Goal: Task Accomplishment & Management: Complete application form

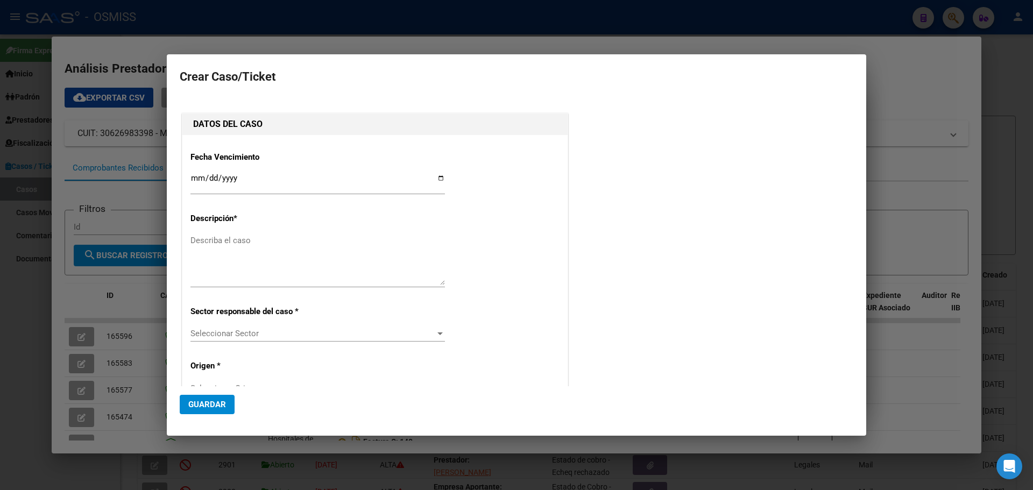
click at [933, 96] on div at bounding box center [516, 245] width 1033 height 490
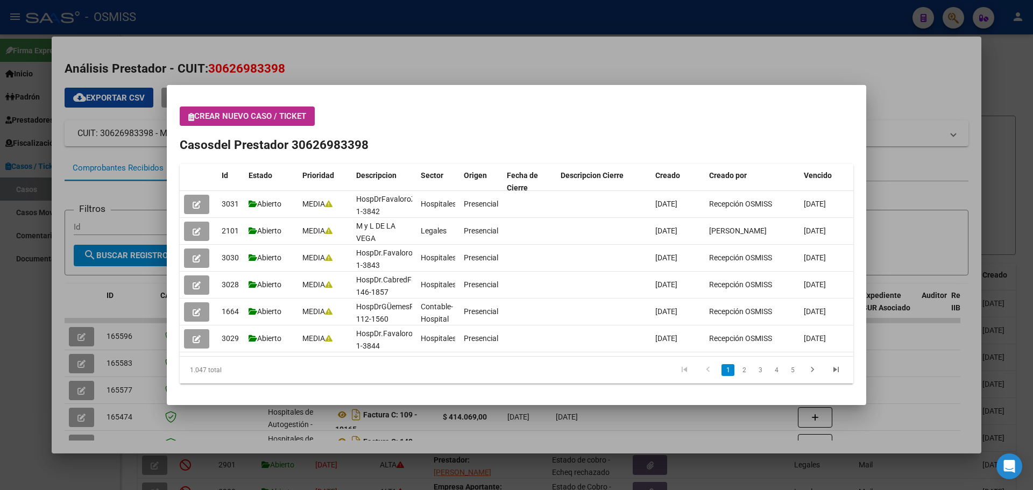
click at [192, 117] on icon "button" at bounding box center [191, 117] width 6 height 8
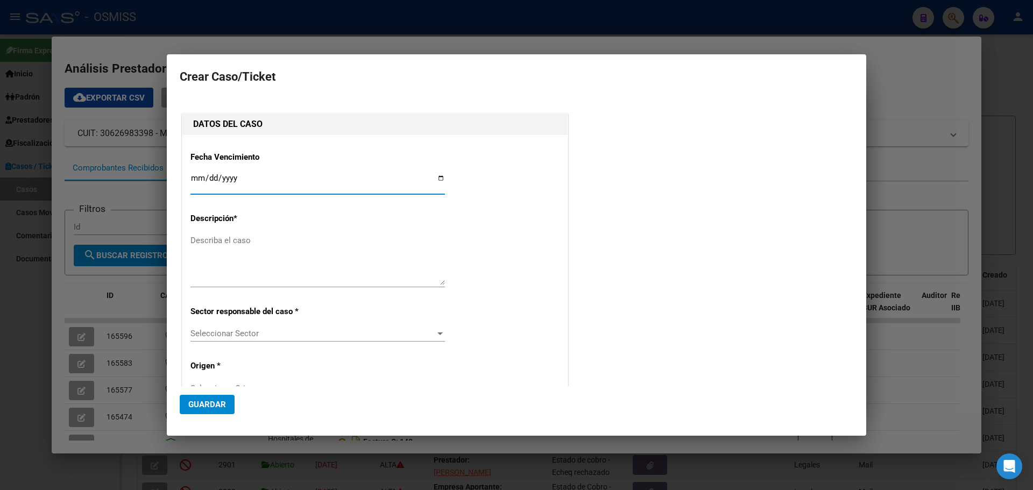
click at [435, 177] on input "Ingresar fecha" at bounding box center [317, 182] width 254 height 17
type input "[DATE]"
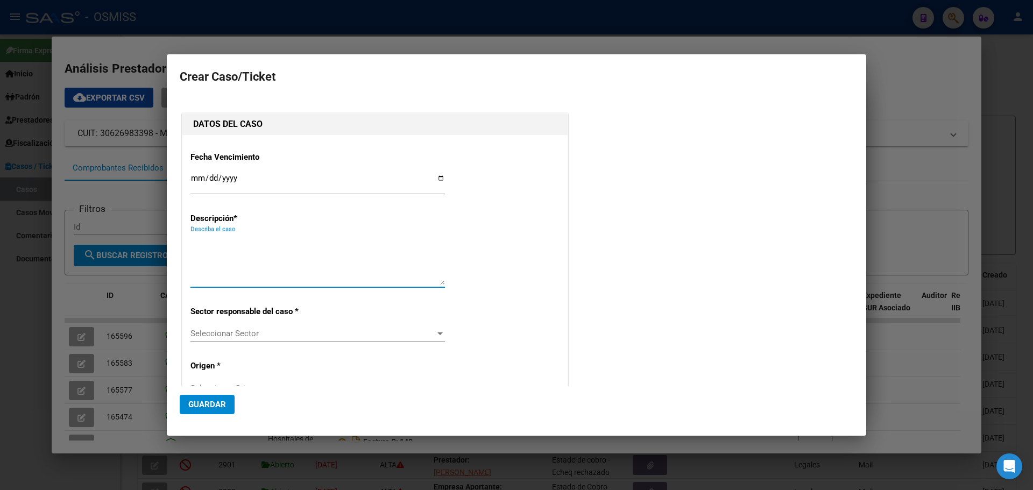
click at [193, 239] on textarea "Describa el caso" at bounding box center [317, 260] width 254 height 51
type textarea "HospDr.FavaloroFact 1-3841"
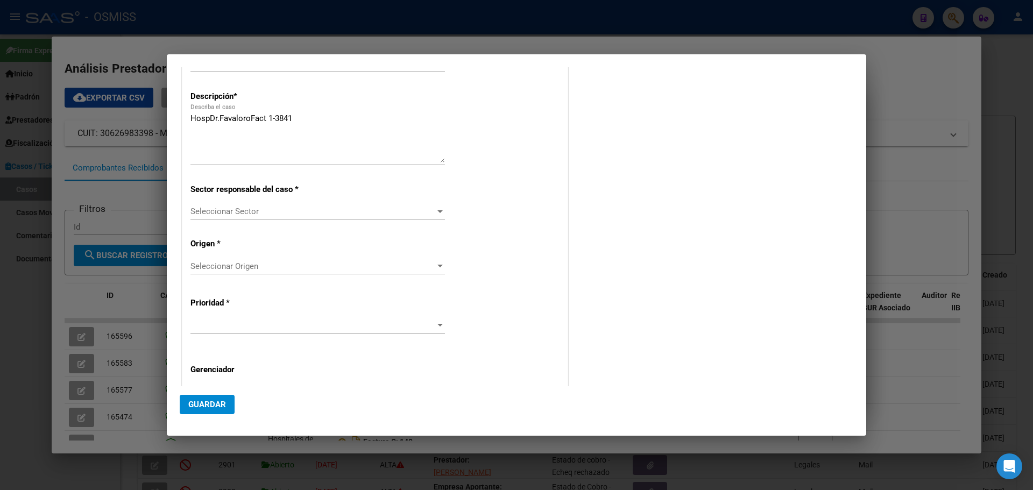
scroll to position [218, 0]
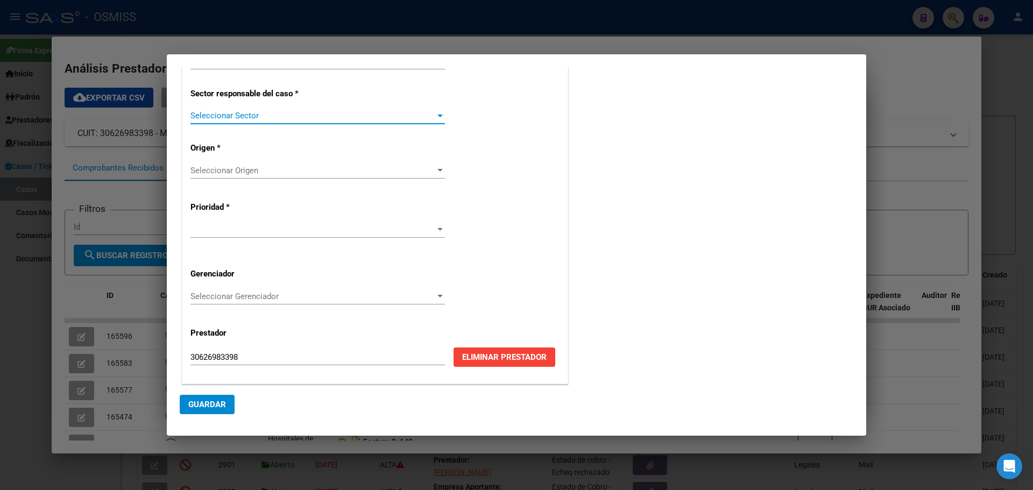
click at [437, 116] on div at bounding box center [439, 116] width 5 height 3
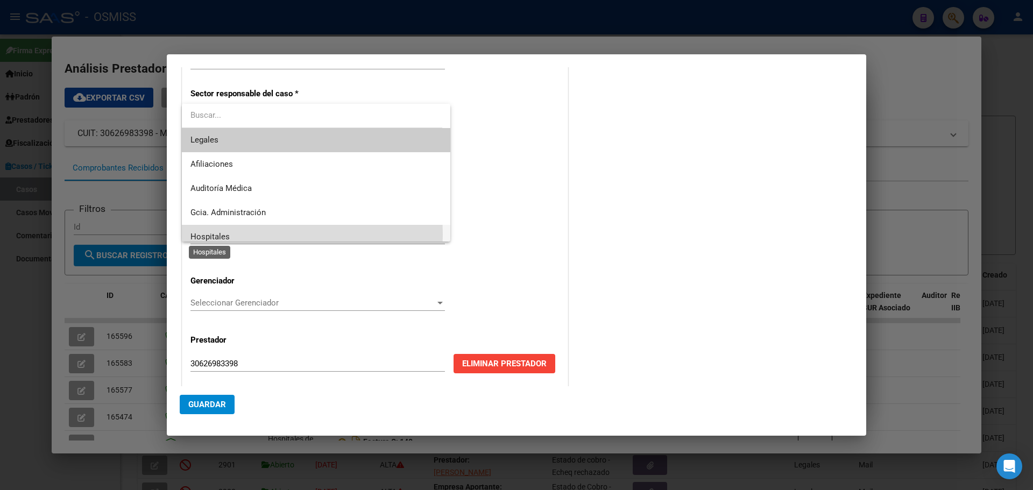
click at [222, 235] on span "Hospitales" at bounding box center [209, 237] width 39 height 10
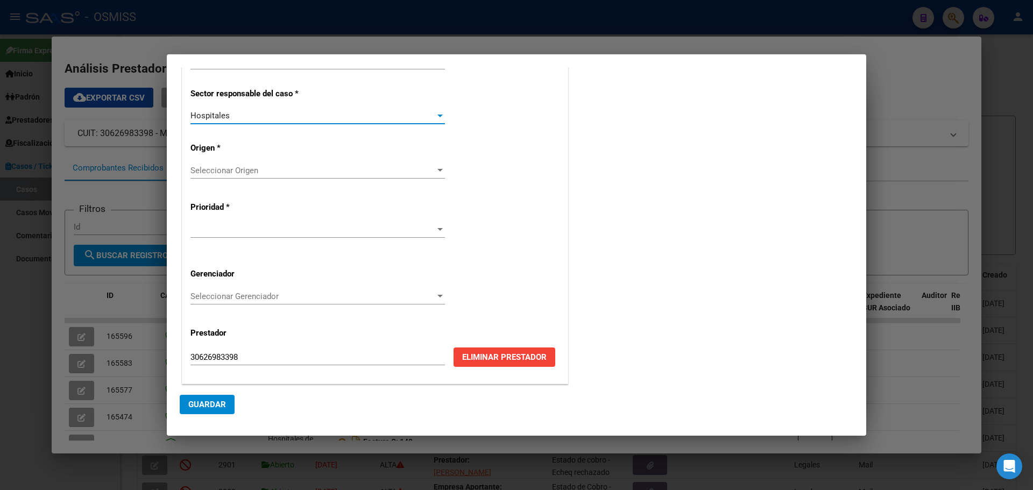
click at [436, 167] on div at bounding box center [440, 170] width 10 height 9
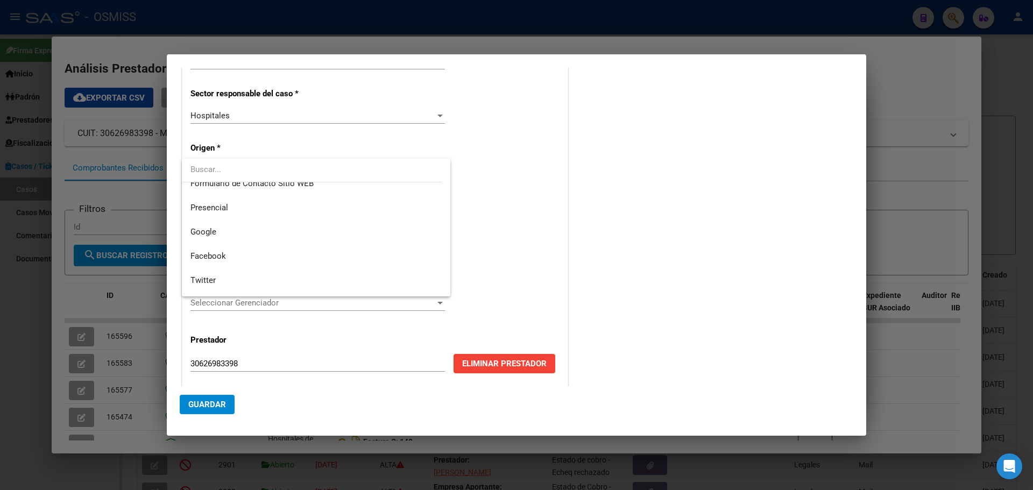
scroll to position [132, 0]
click at [319, 229] on span "Presencial" at bounding box center [315, 232] width 251 height 24
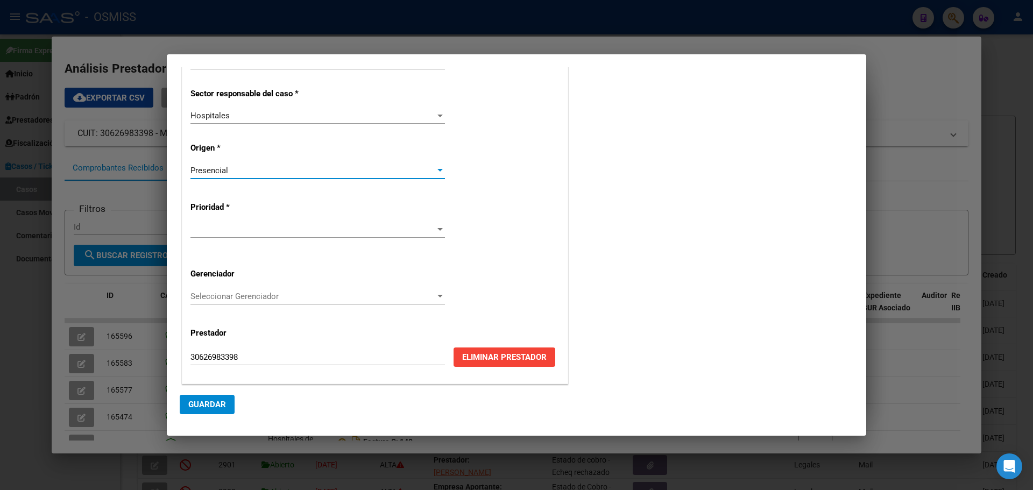
click at [437, 229] on div at bounding box center [439, 229] width 5 height 3
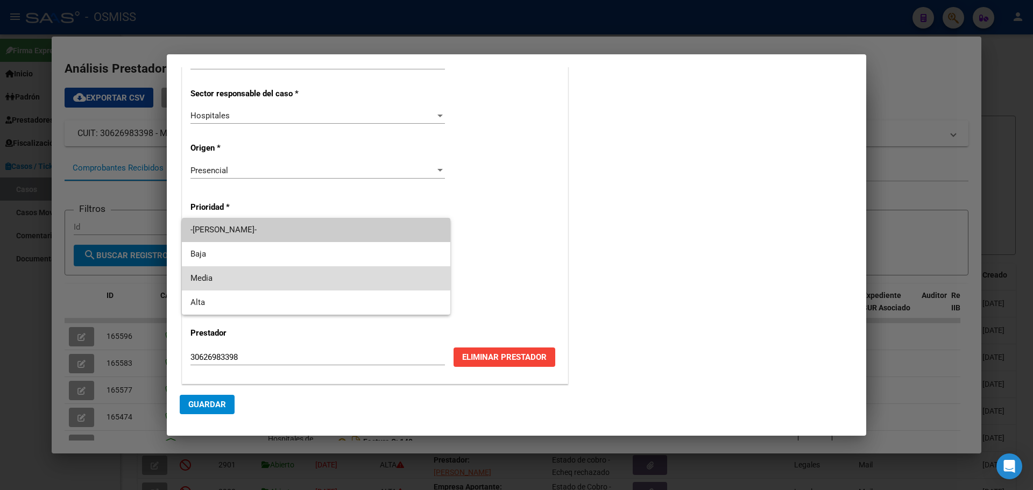
click at [202, 274] on span "Media" at bounding box center [315, 278] width 251 height 24
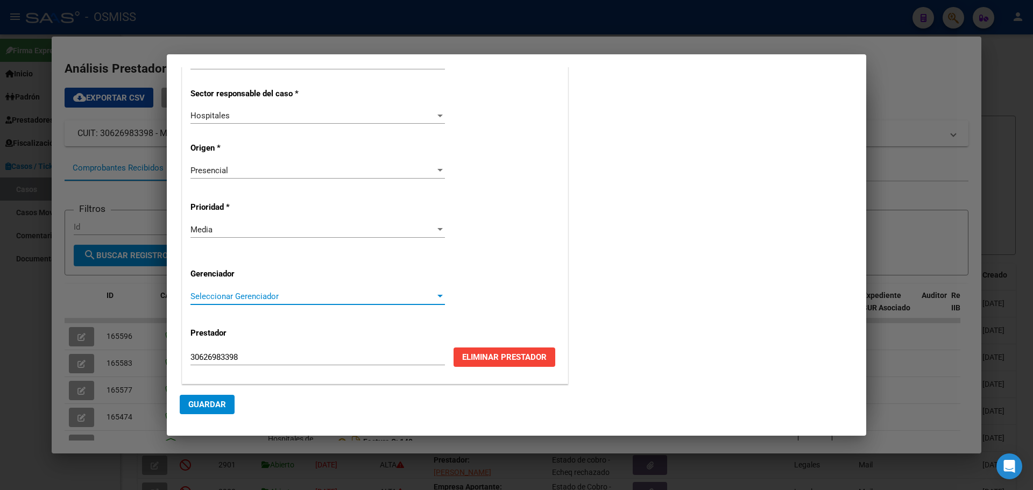
click at [437, 297] on div at bounding box center [439, 296] width 5 height 3
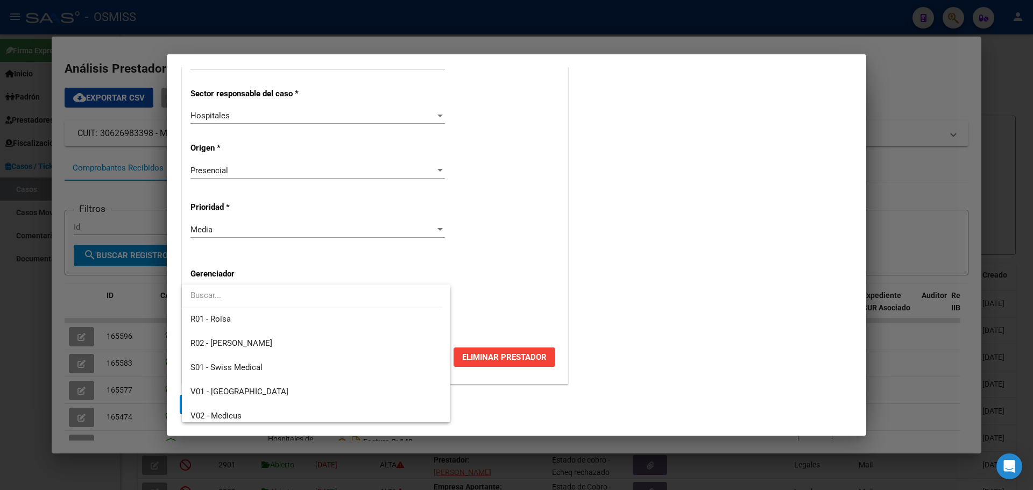
scroll to position [322, 0]
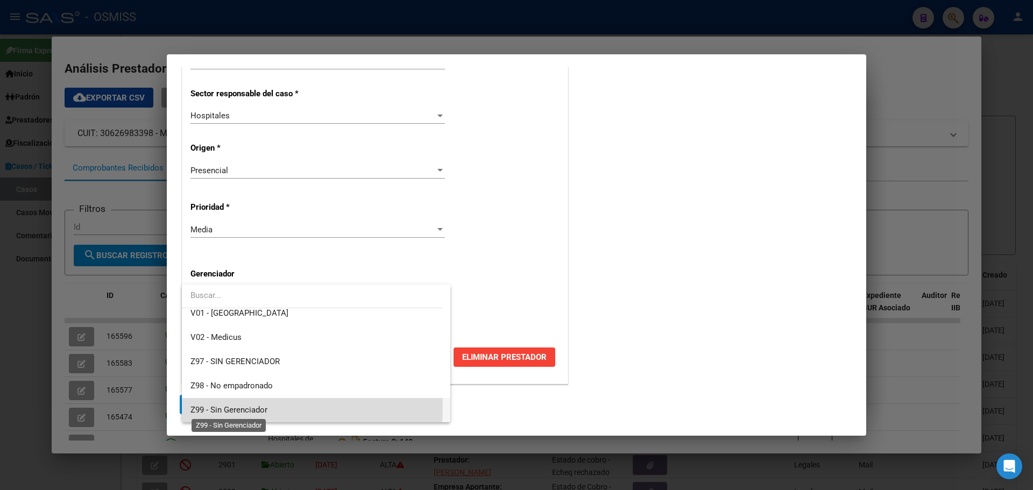
click at [200, 406] on span "Z99 - Sin Gerenciador" at bounding box center [228, 410] width 77 height 10
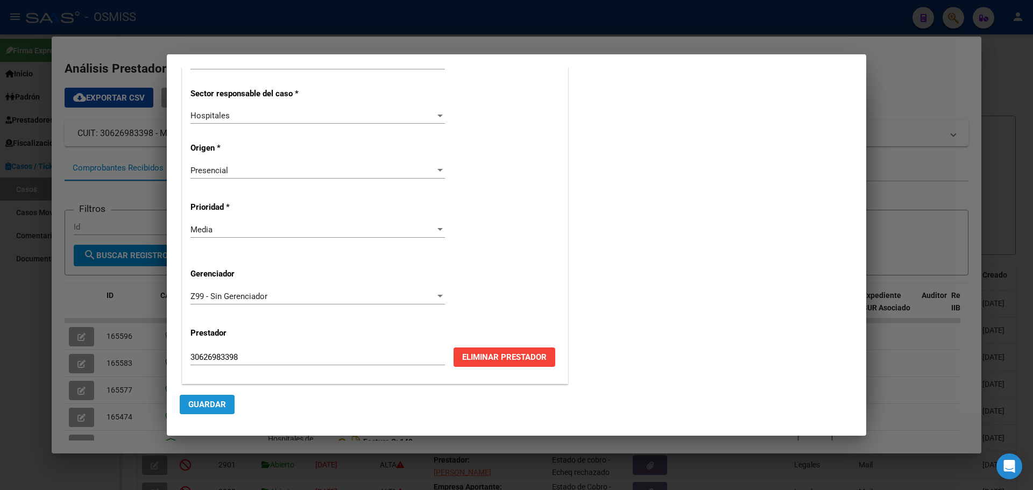
click at [200, 406] on span "Guardar" at bounding box center [207, 405] width 38 height 10
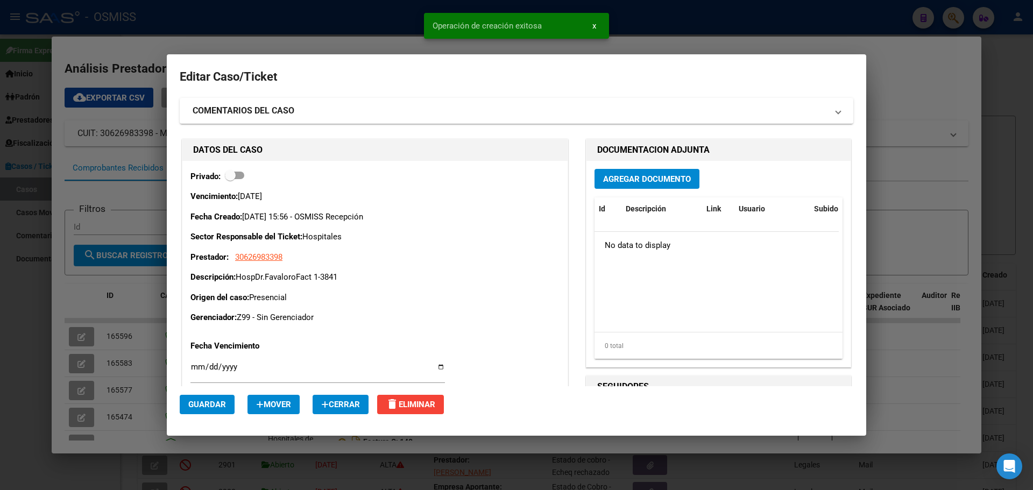
click at [605, 178] on span "Agregar Documento" at bounding box center [647, 179] width 88 height 10
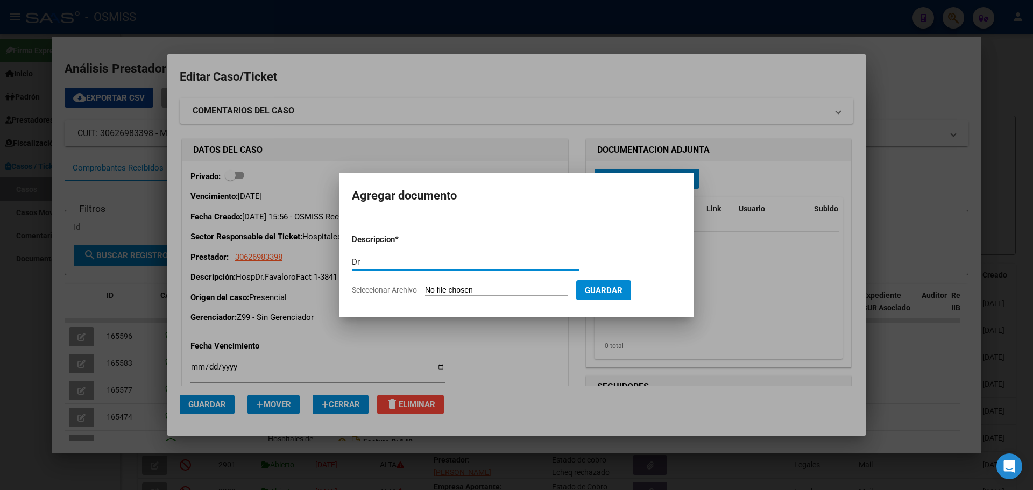
type input "D"
type input "Hosp.DrFavaloroFact 1-3841"
click at [393, 289] on span "Seleccionar Archivo" at bounding box center [384, 290] width 65 height 9
click at [425, 289] on input "Seleccionar Archivo" at bounding box center [496, 291] width 143 height 10
type input "C:\fakepath\Fact 3841.pdf"
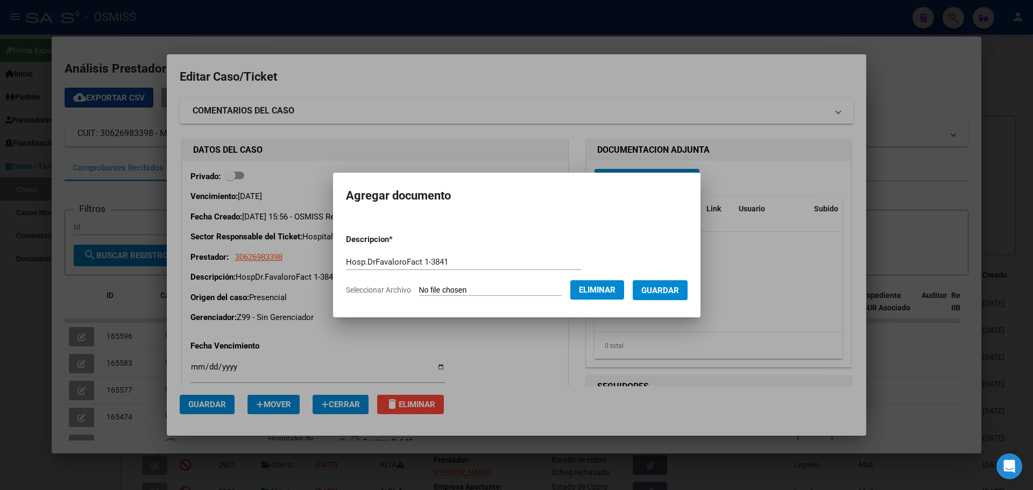
click at [667, 287] on span "Guardar" at bounding box center [660, 291] width 38 height 10
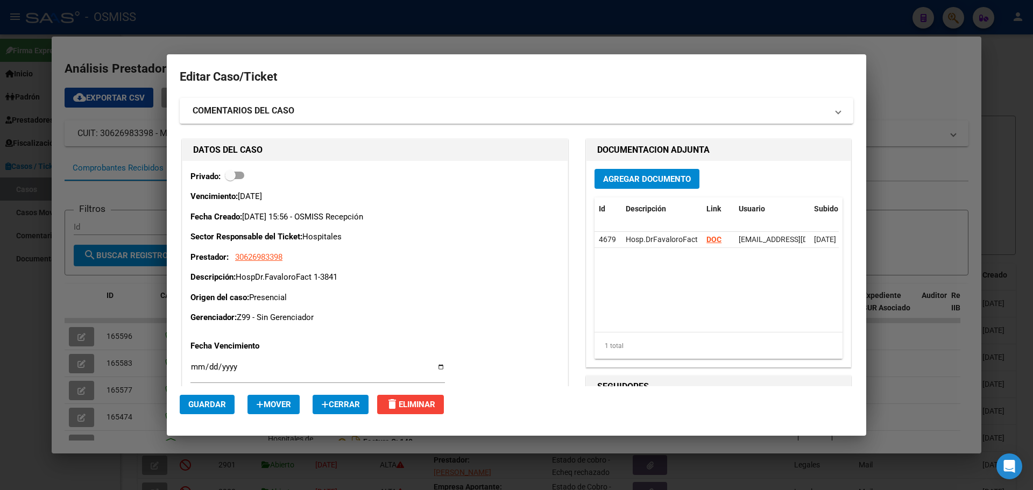
click at [888, 68] on div at bounding box center [516, 245] width 1033 height 490
